Goal: Use online tool/utility: Utilize a website feature to perform a specific function

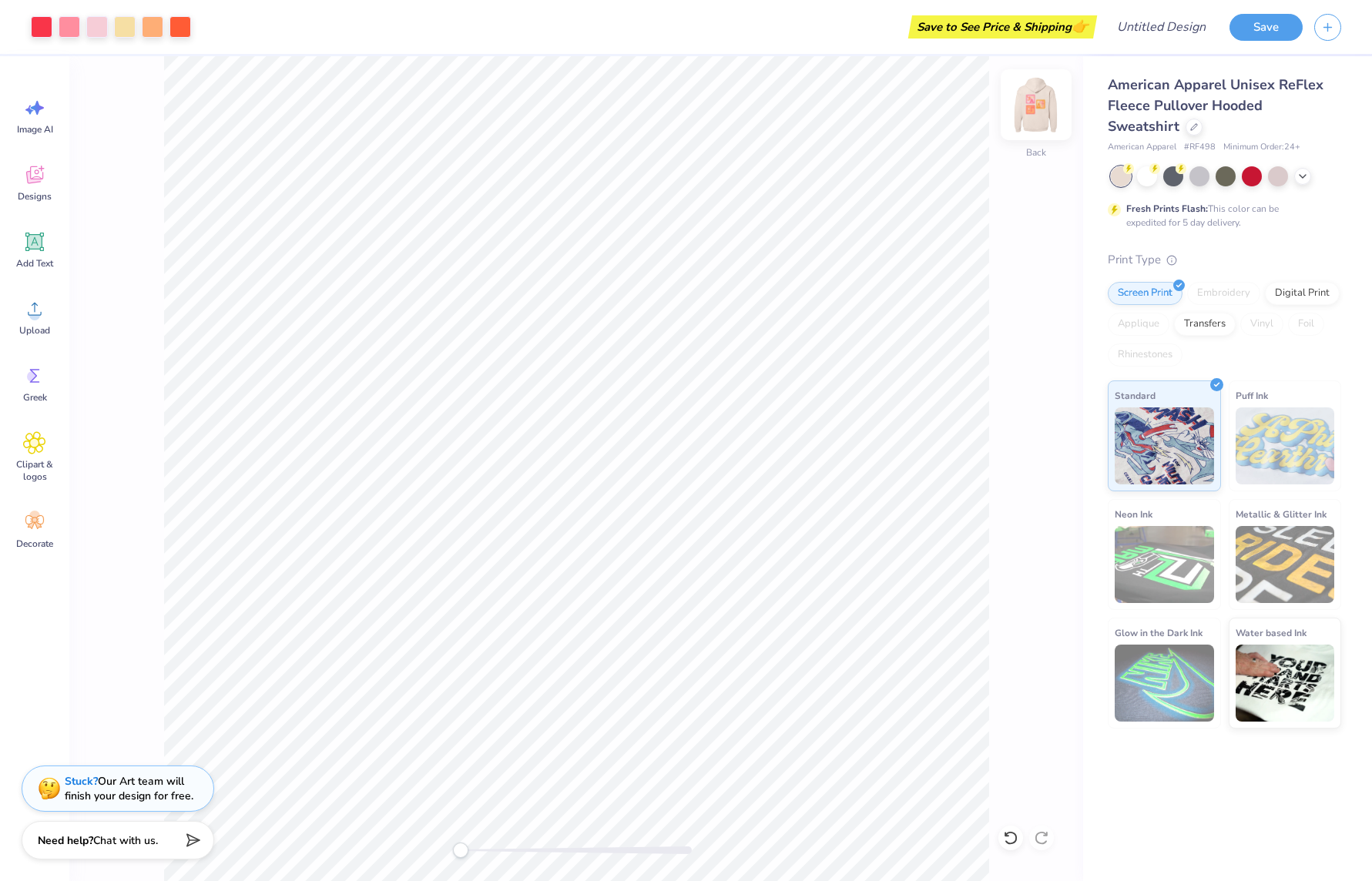
click at [1037, 115] on img at bounding box center [1037, 105] width 62 height 62
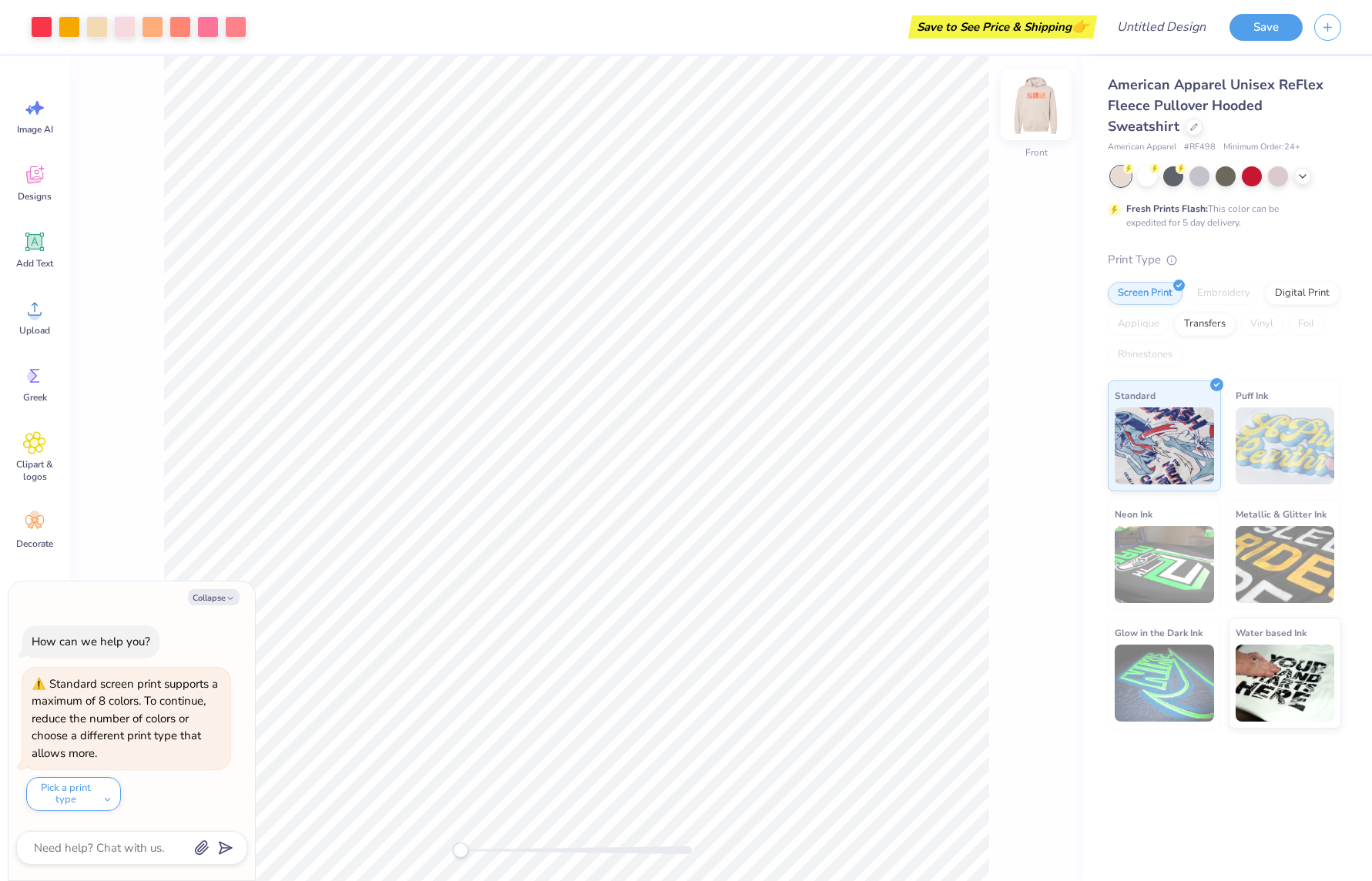
click at [1041, 93] on img at bounding box center [1037, 105] width 62 height 62
type textarea "x"
type input "1.49"
type input "1.23"
type input "3.98"
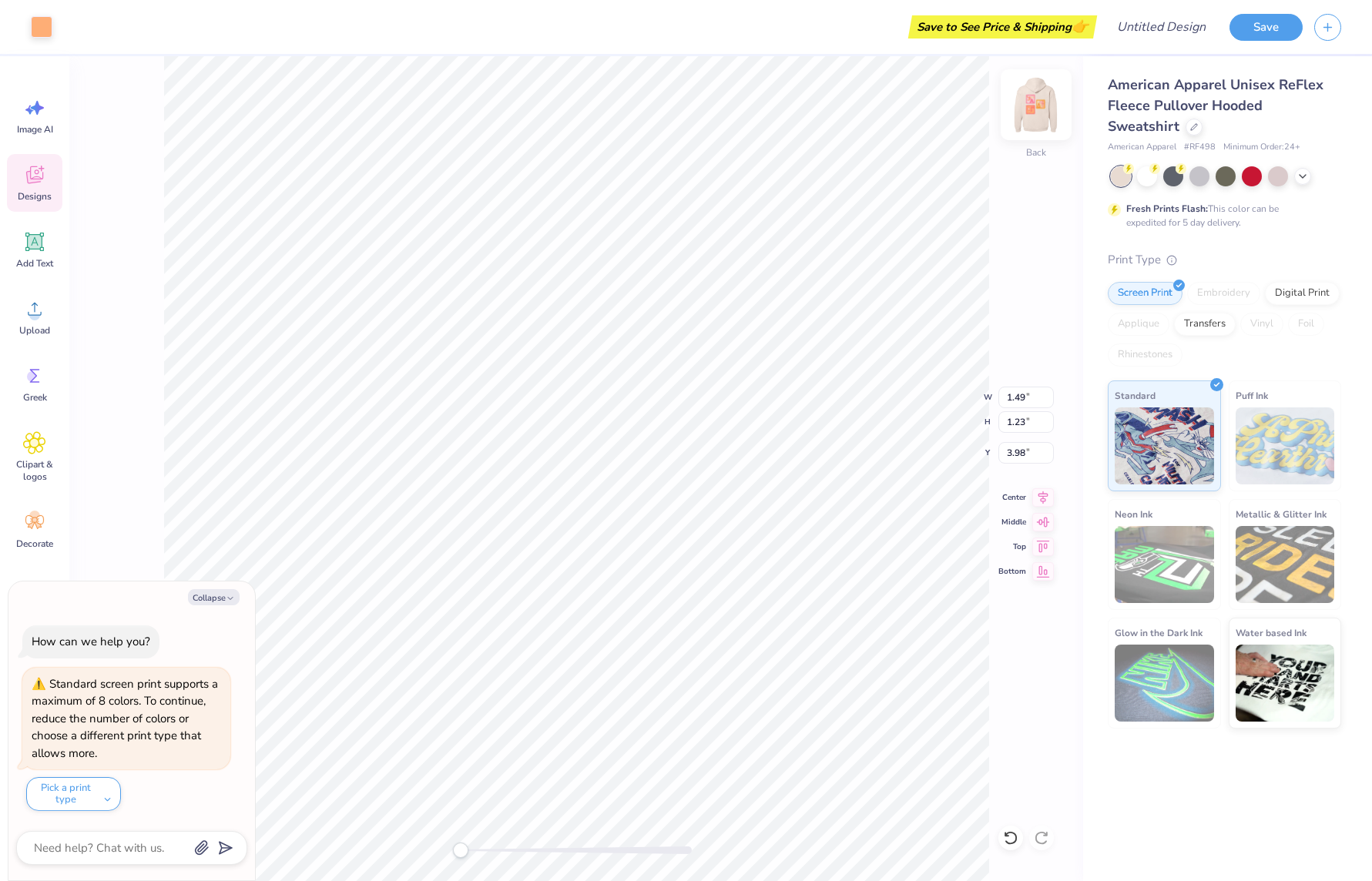
type textarea "x"
type input "1.63"
type input "1.03"
type input "3.31"
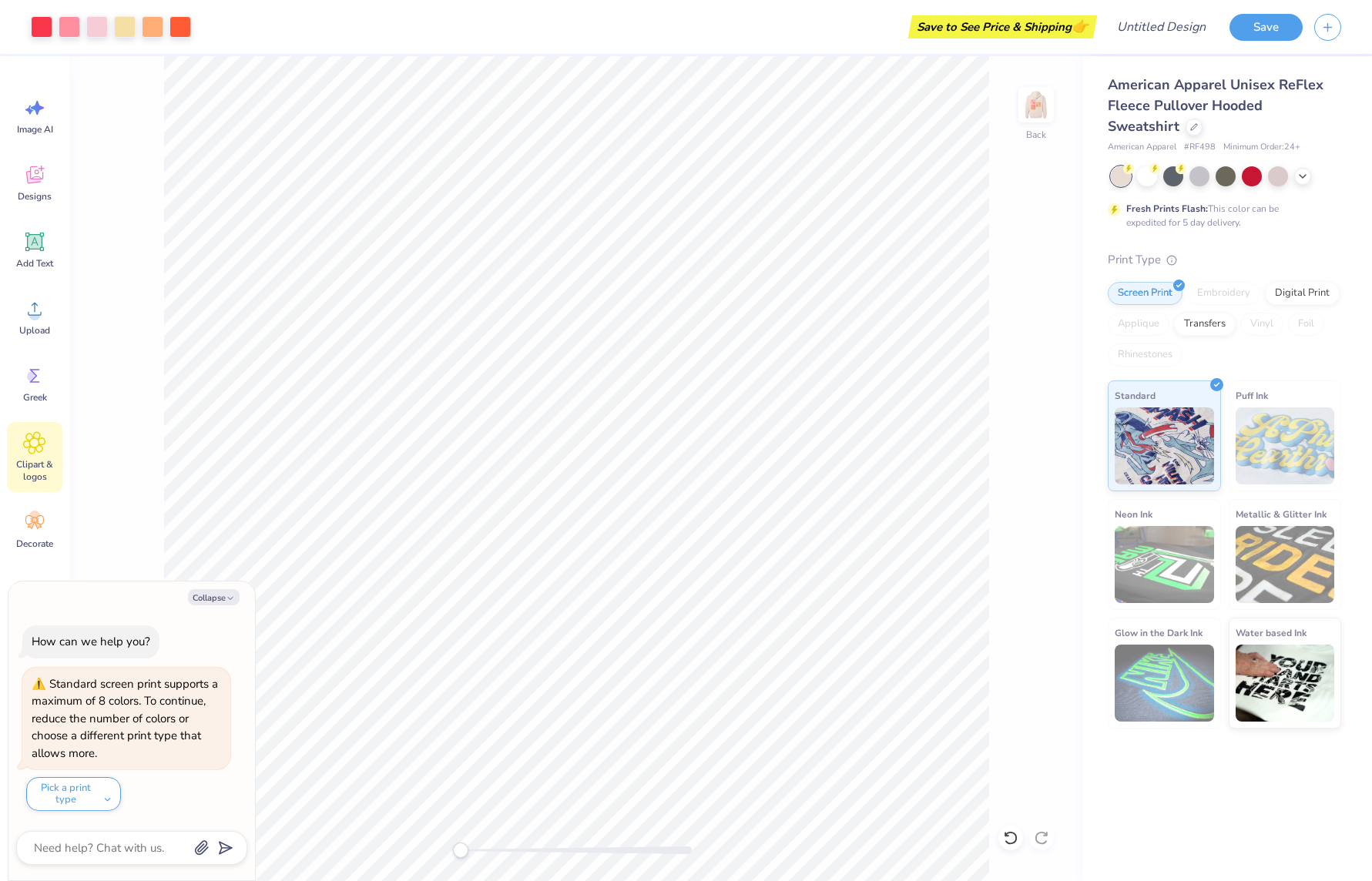
click at [25, 464] on span "Clipart & logos" at bounding box center [35, 471] width 51 height 24
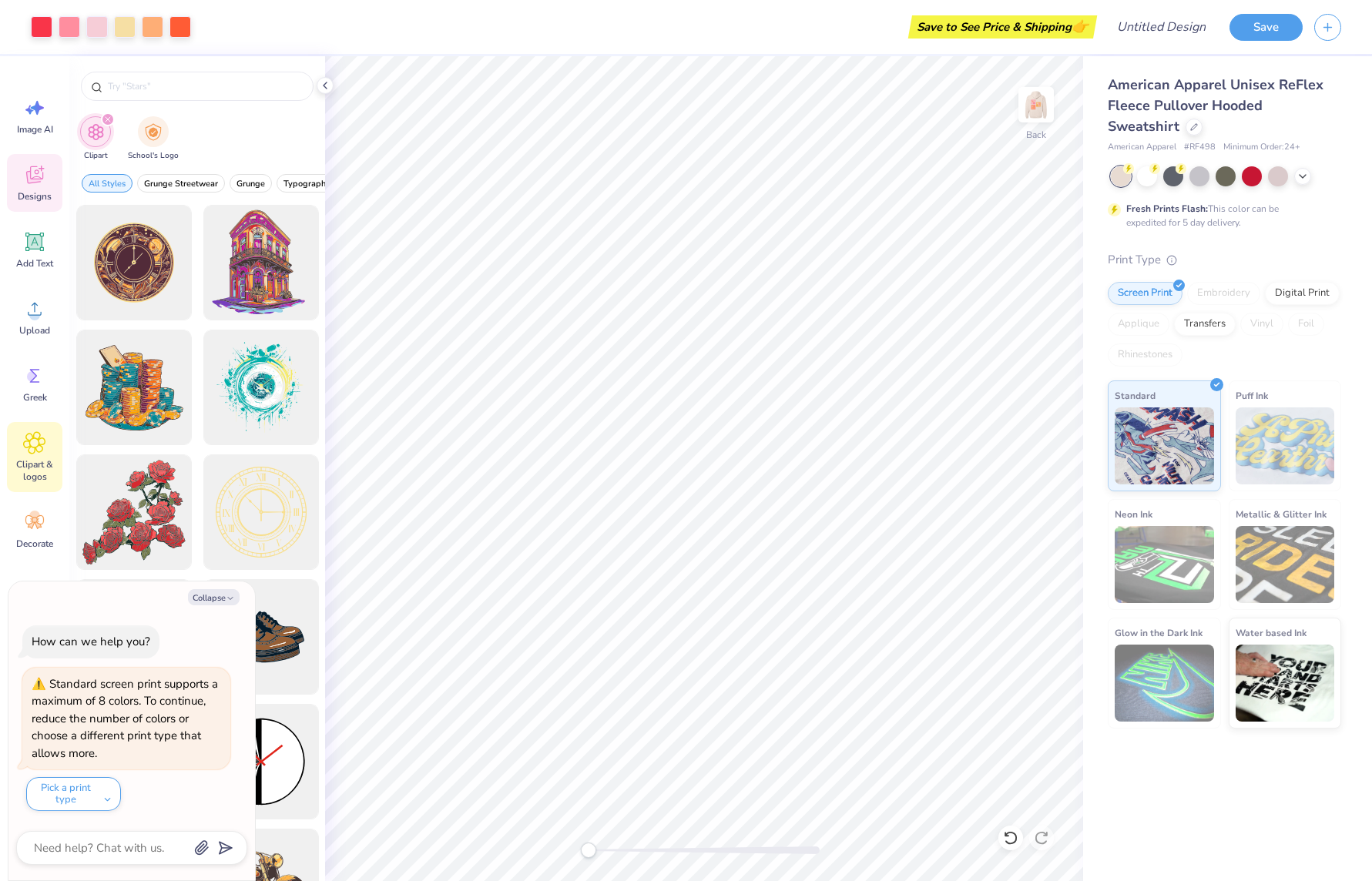
click at [23, 192] on span "Designs" at bounding box center [35, 196] width 34 height 12
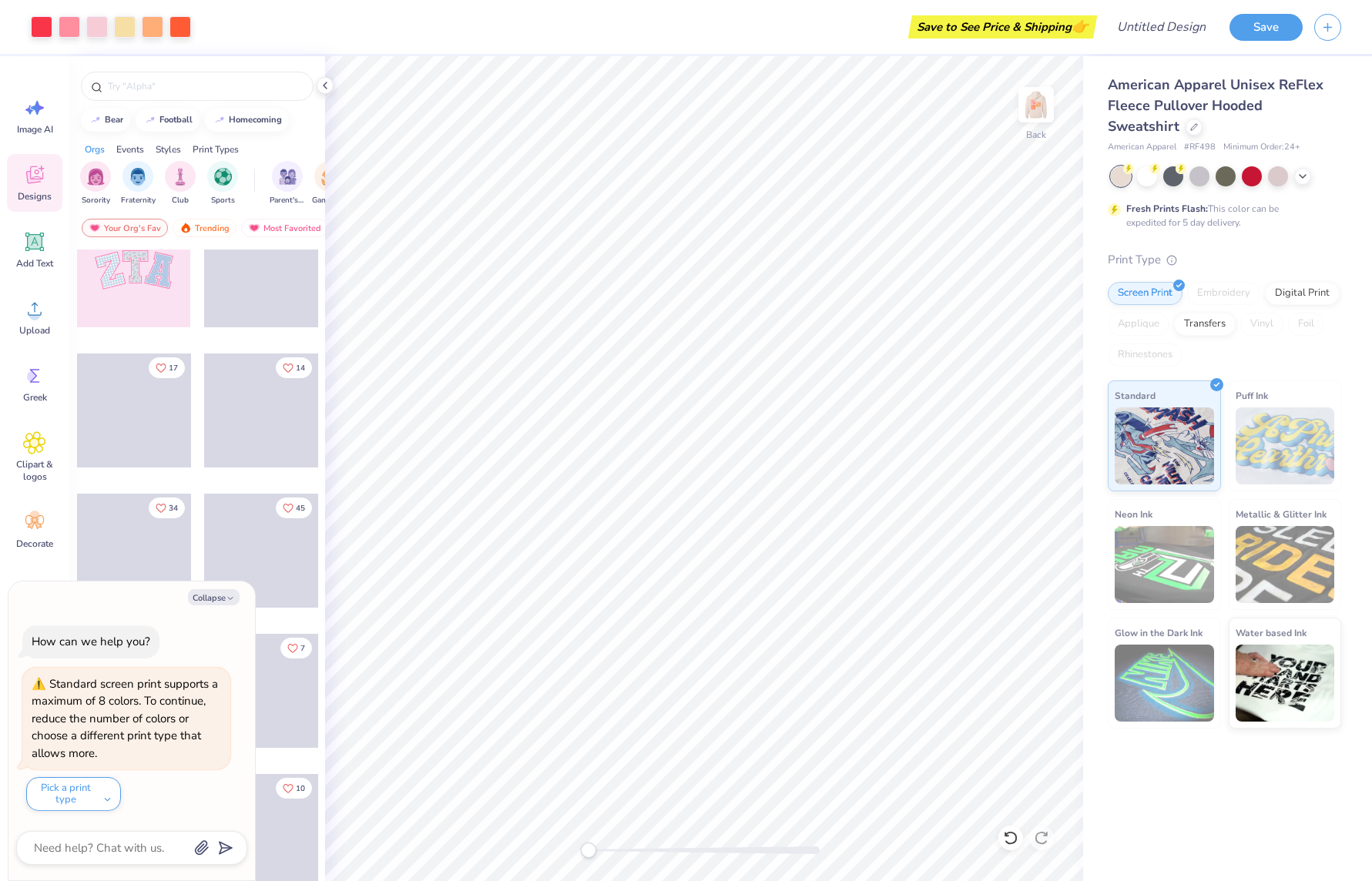
scroll to position [173, 0]
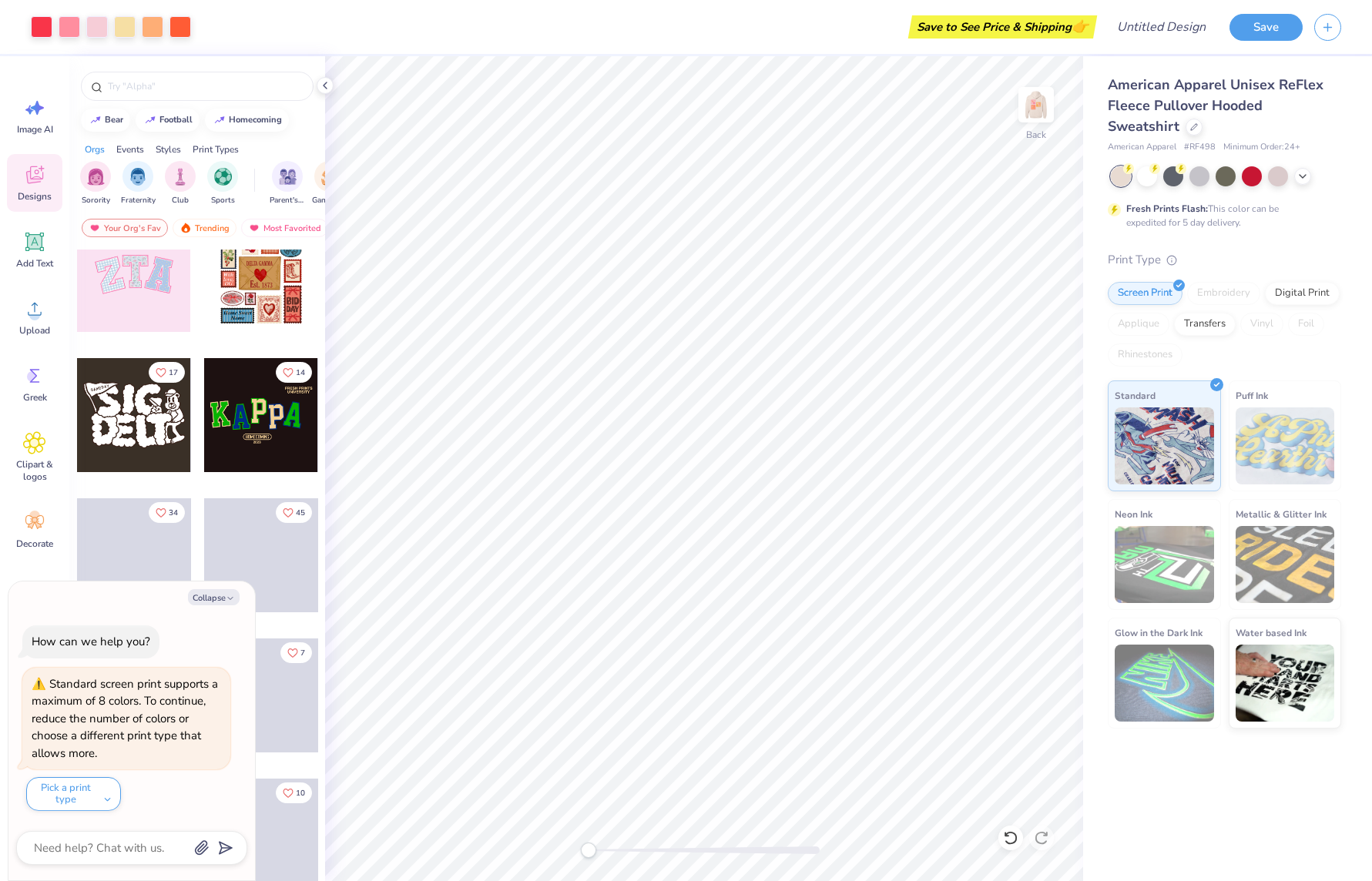
click at [148, 299] on div at bounding box center [133, 274] width 114 height 114
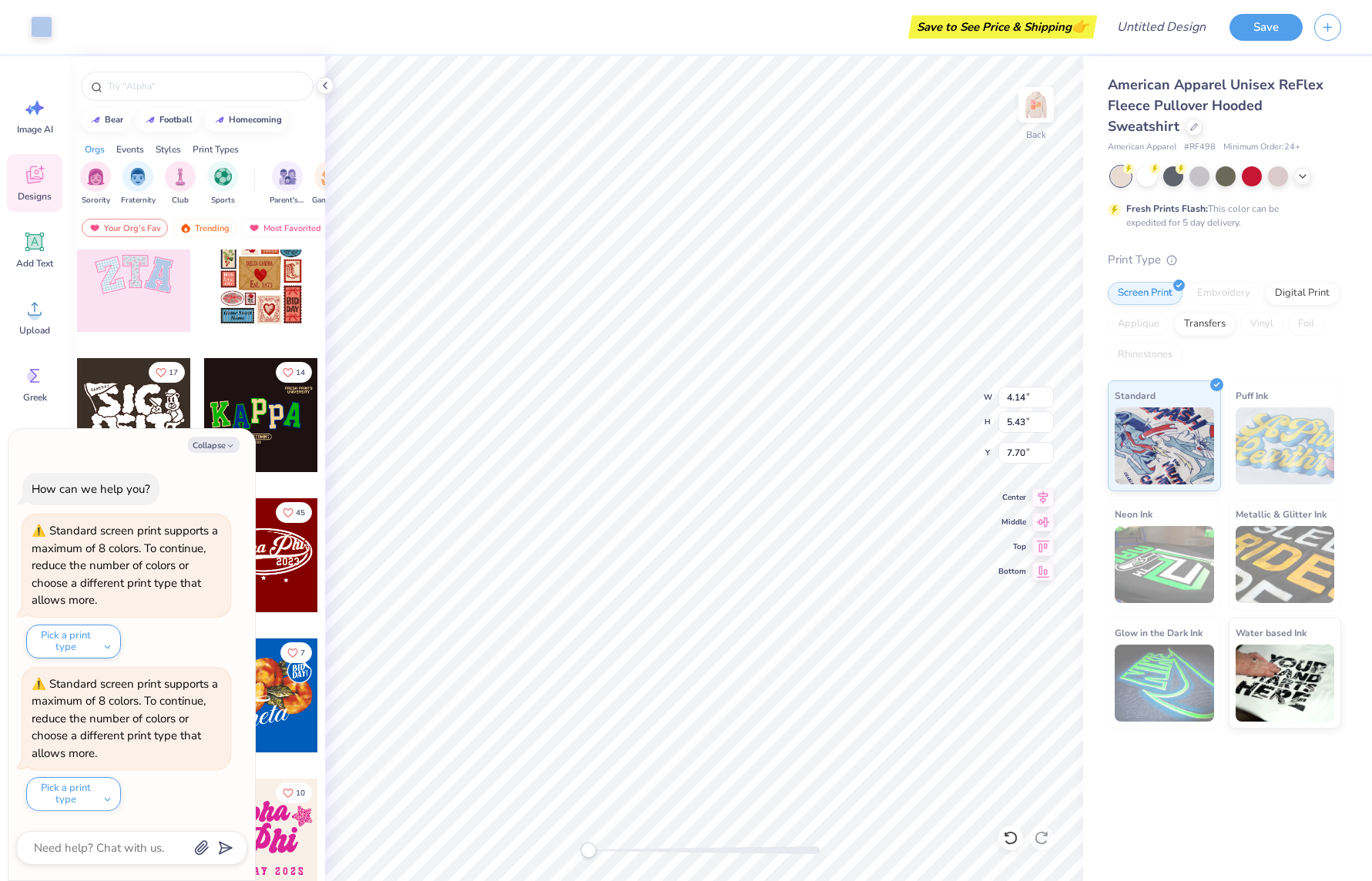
type textarea "x"
type input "3.85"
type input "5.36"
type input "7.73"
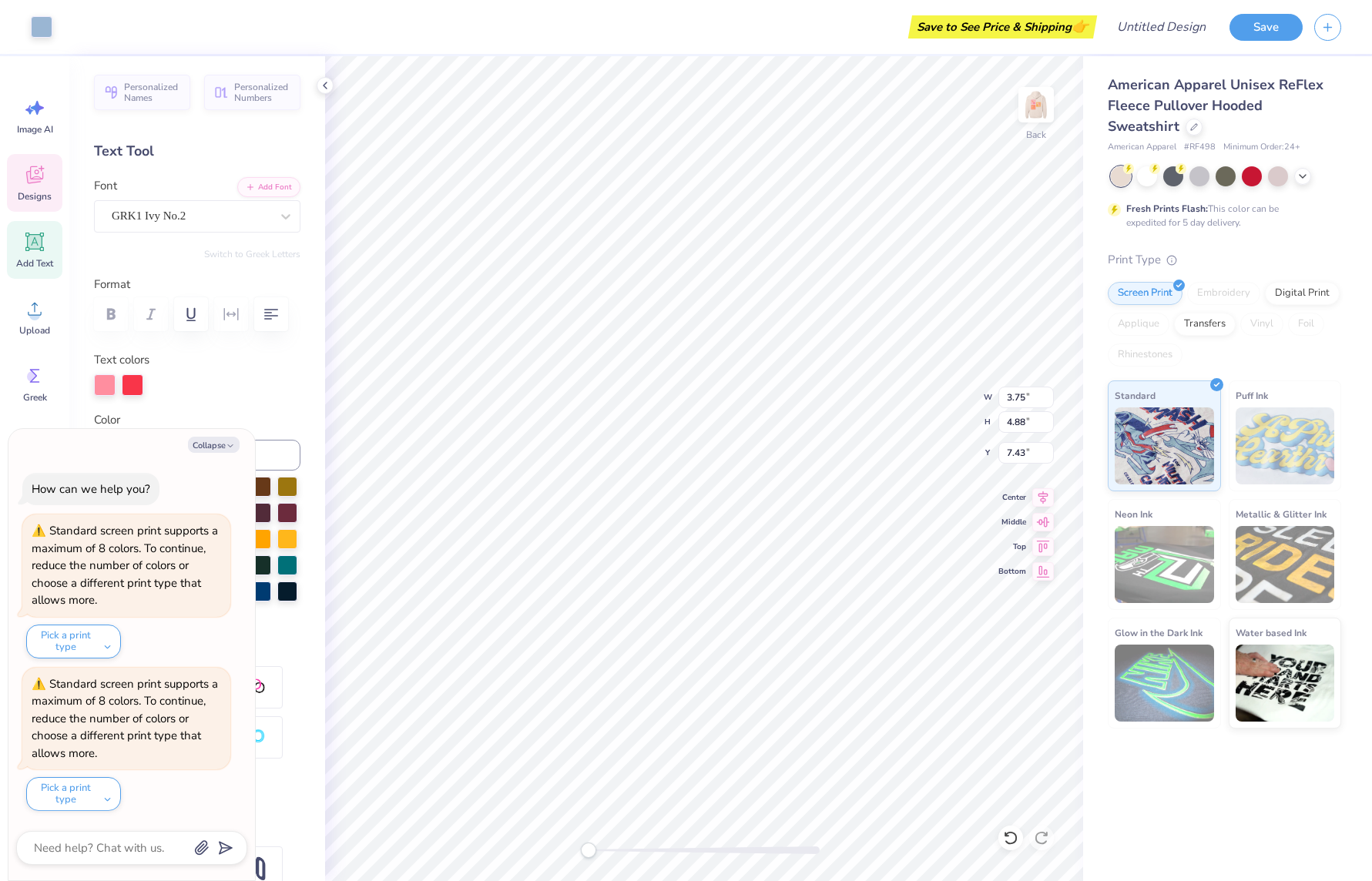
type textarea "x"
type input "3.75"
type input "4.88"
type input "7.43"
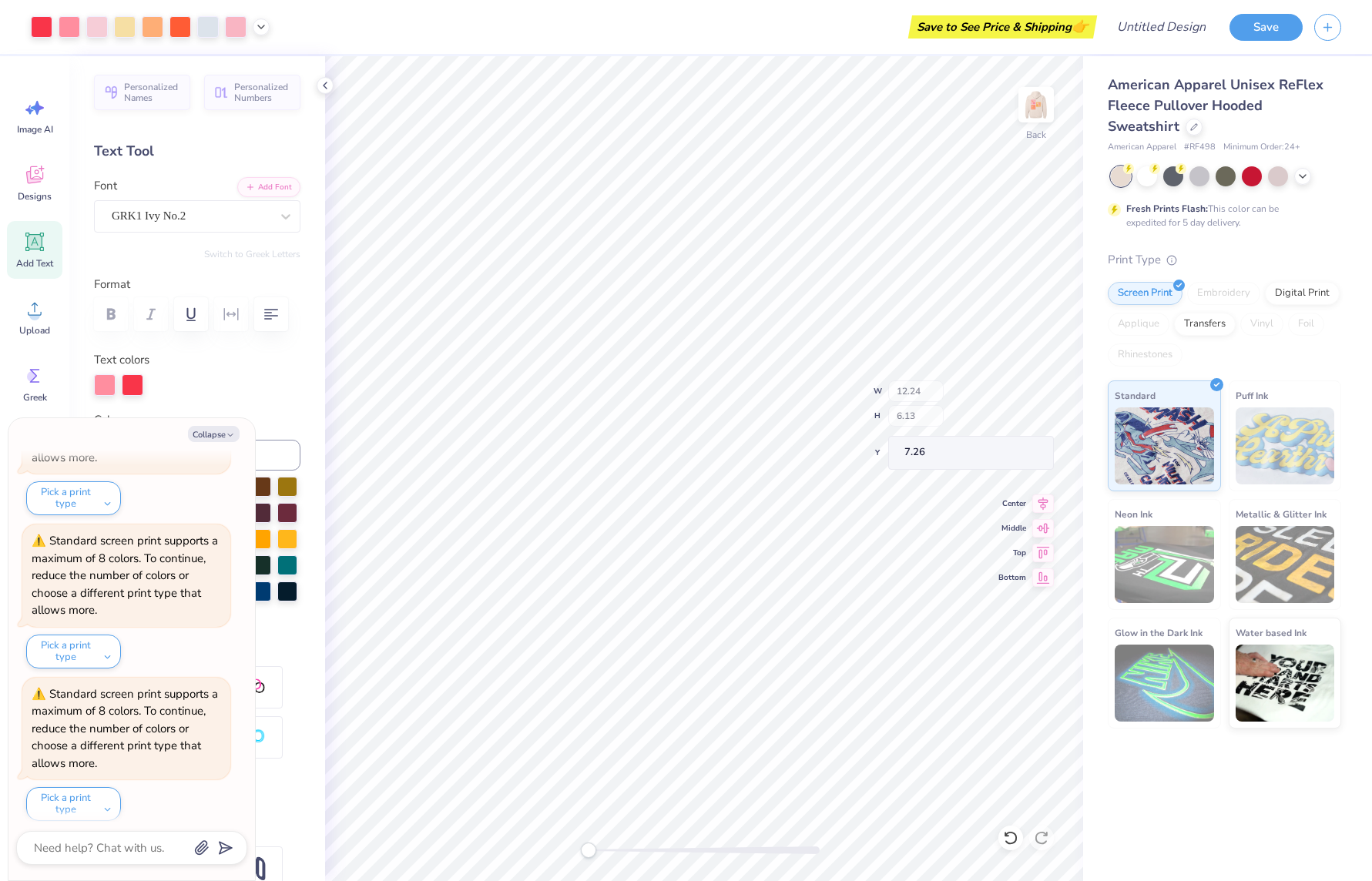
scroll to position [589, 0]
type textarea "x"
type input "1.27"
type input "1.79"
type input "3.99"
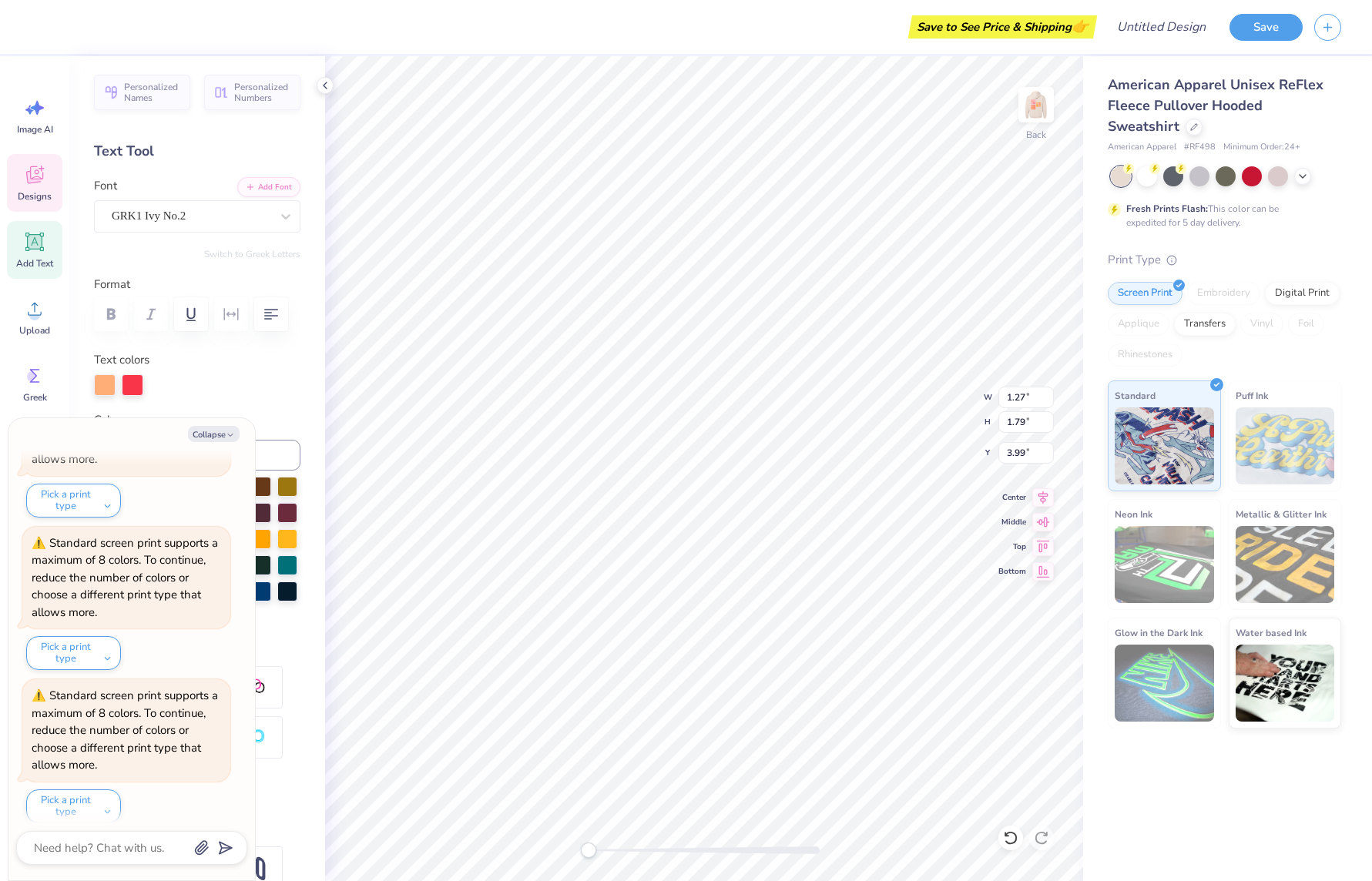
type textarea "x"
type input "2.91"
type input "2.90"
type input "2.99"
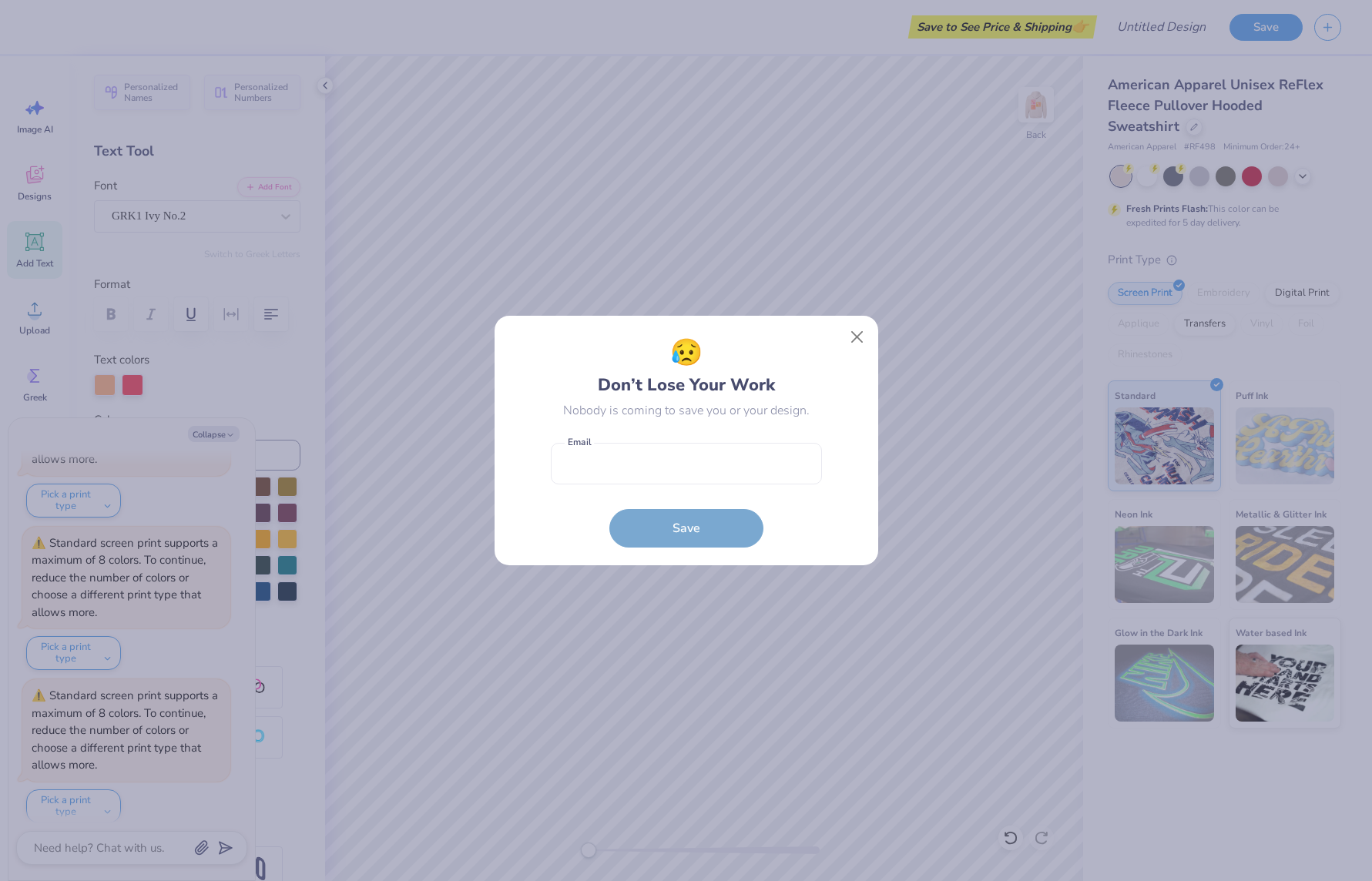
type textarea "x"
